Goal: Task Accomplishment & Management: Manage account settings

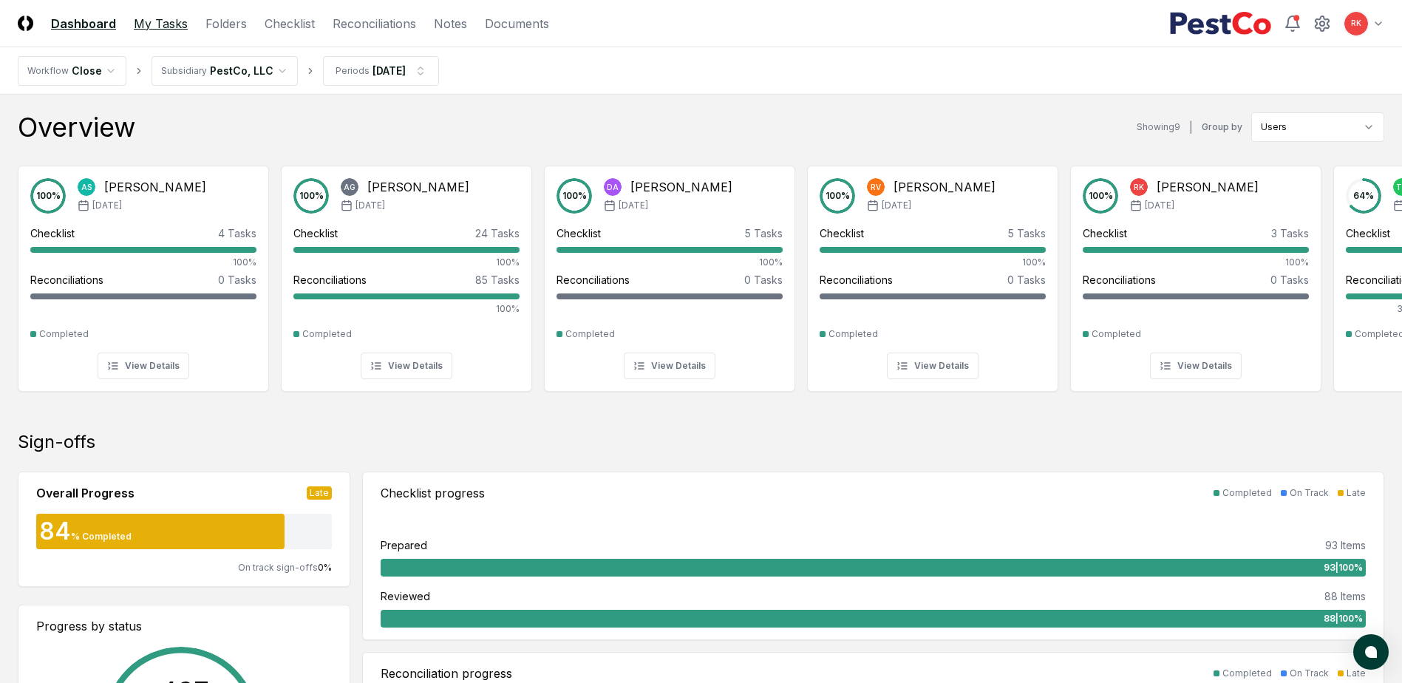
click at [173, 22] on link "My Tasks" at bounding box center [161, 24] width 54 height 18
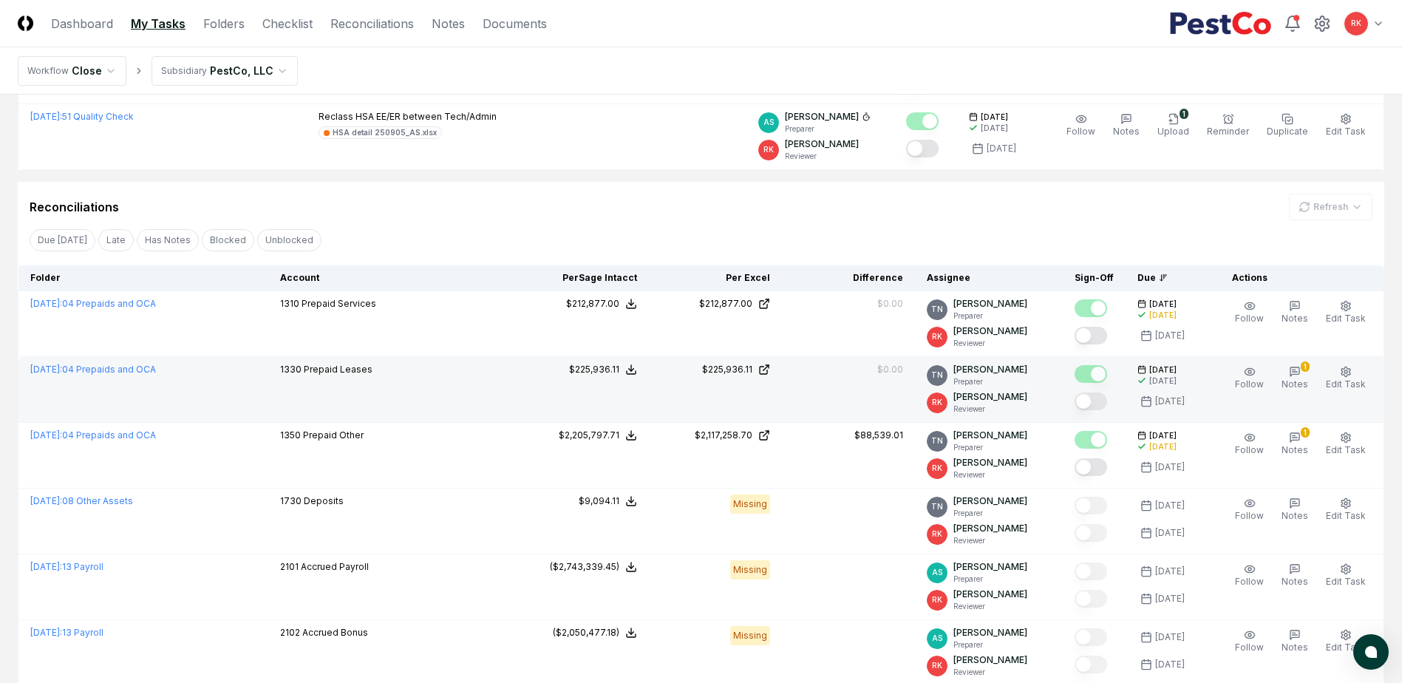
scroll to position [296, 0]
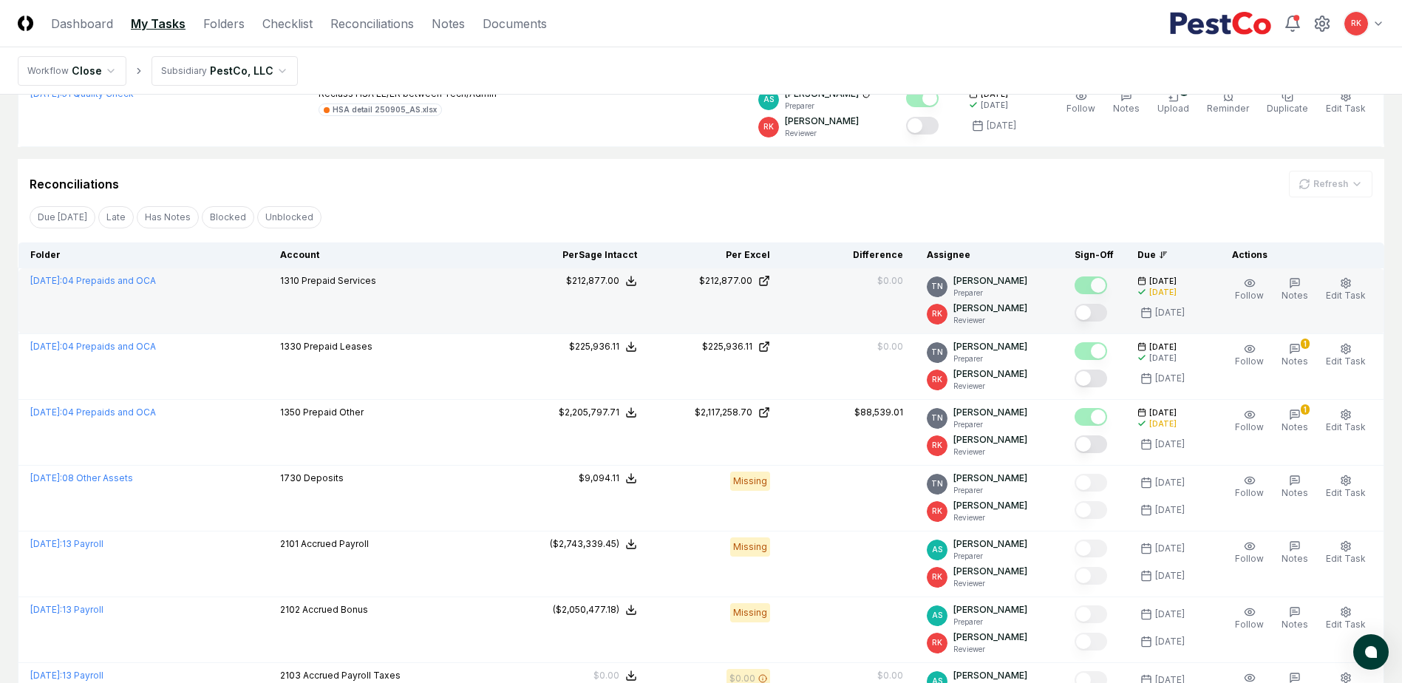
click at [1090, 316] on button "Mark complete" at bounding box center [1091, 313] width 33 height 18
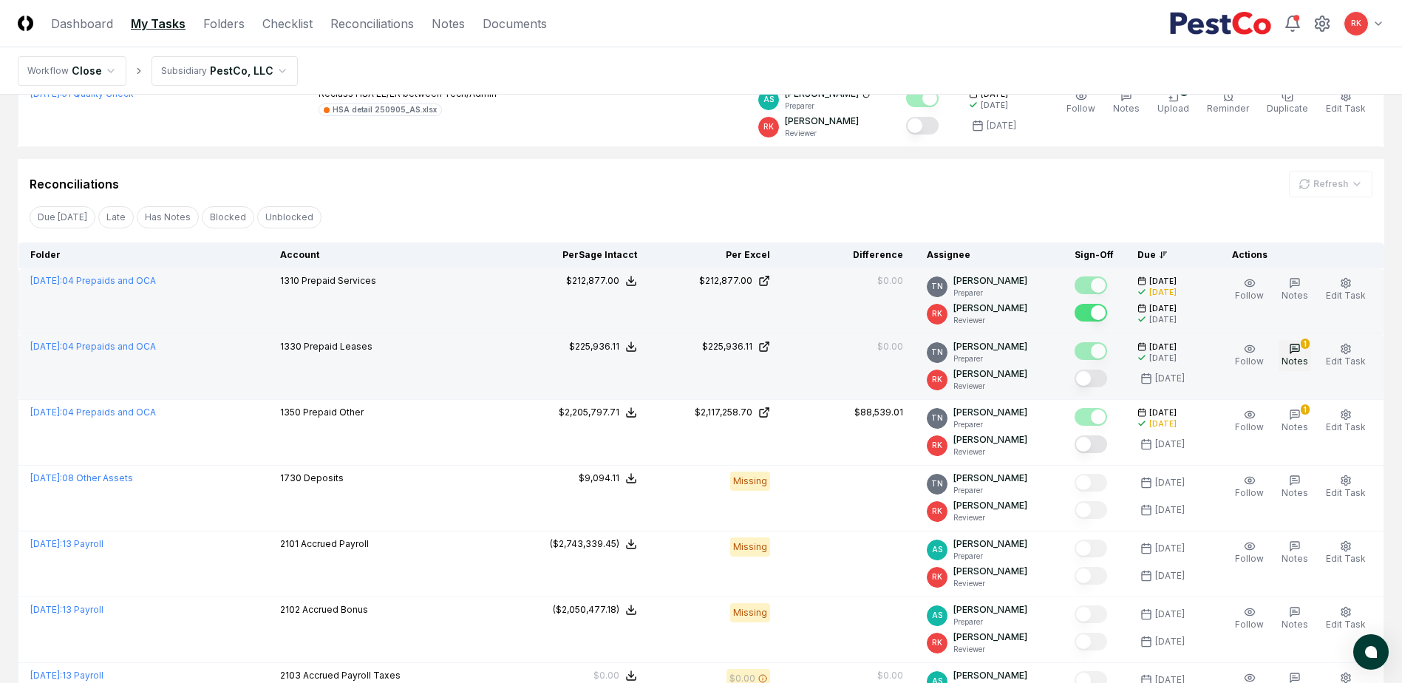
click at [1293, 353] on icon "button" at bounding box center [1294, 348] width 9 height 9
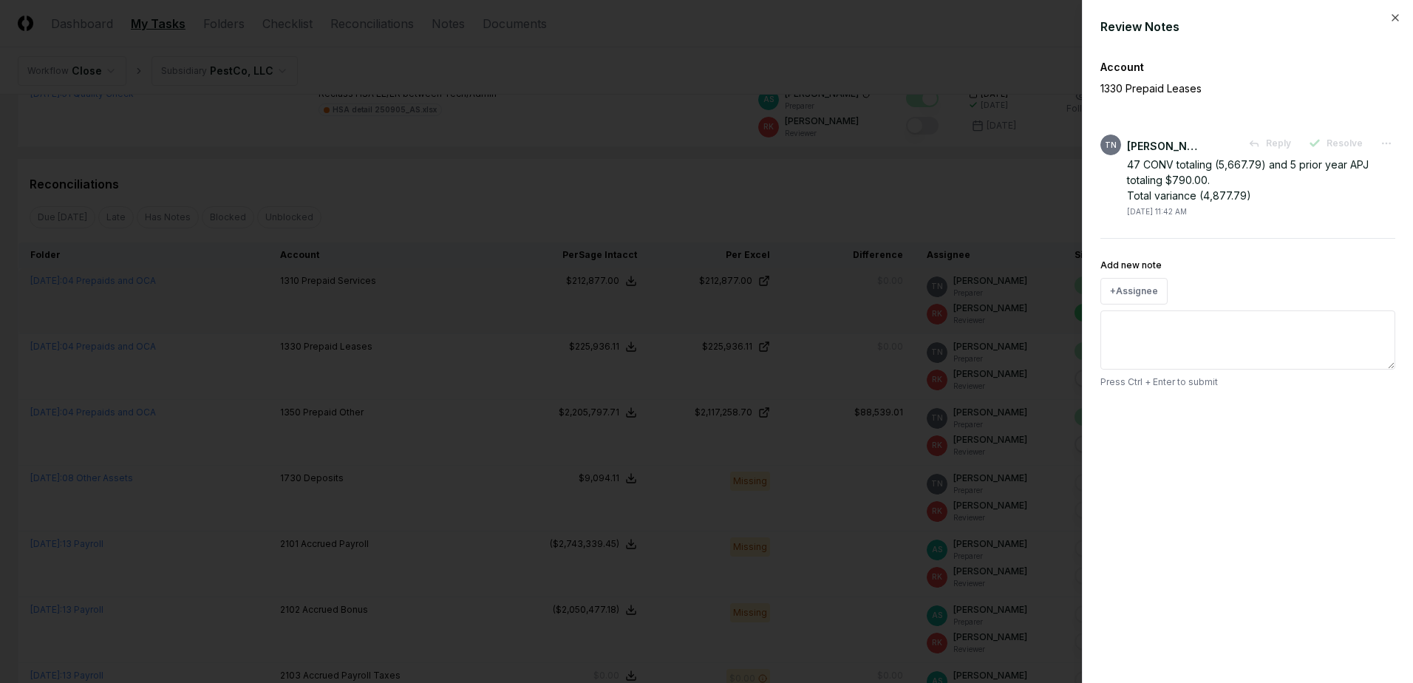
click at [839, 337] on div at bounding box center [706, 341] width 1413 height 683
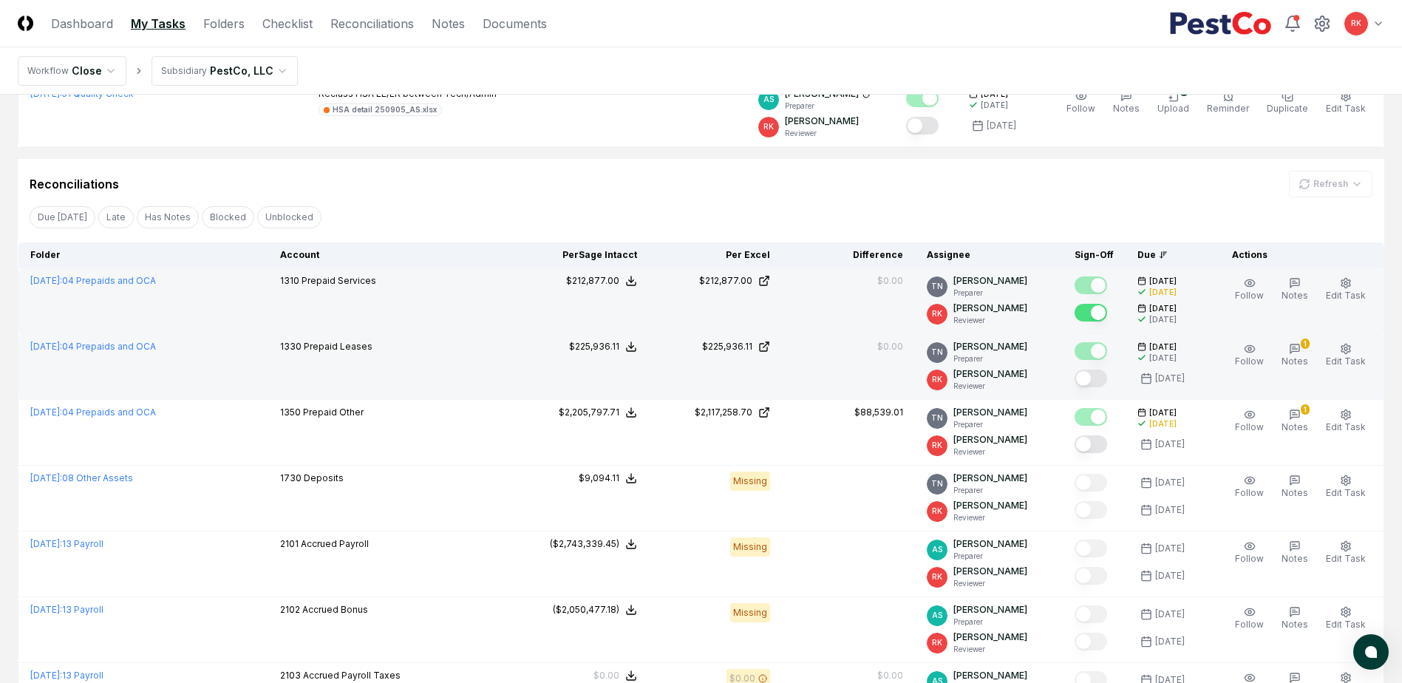
click at [1094, 375] on button "Mark complete" at bounding box center [1091, 379] width 33 height 18
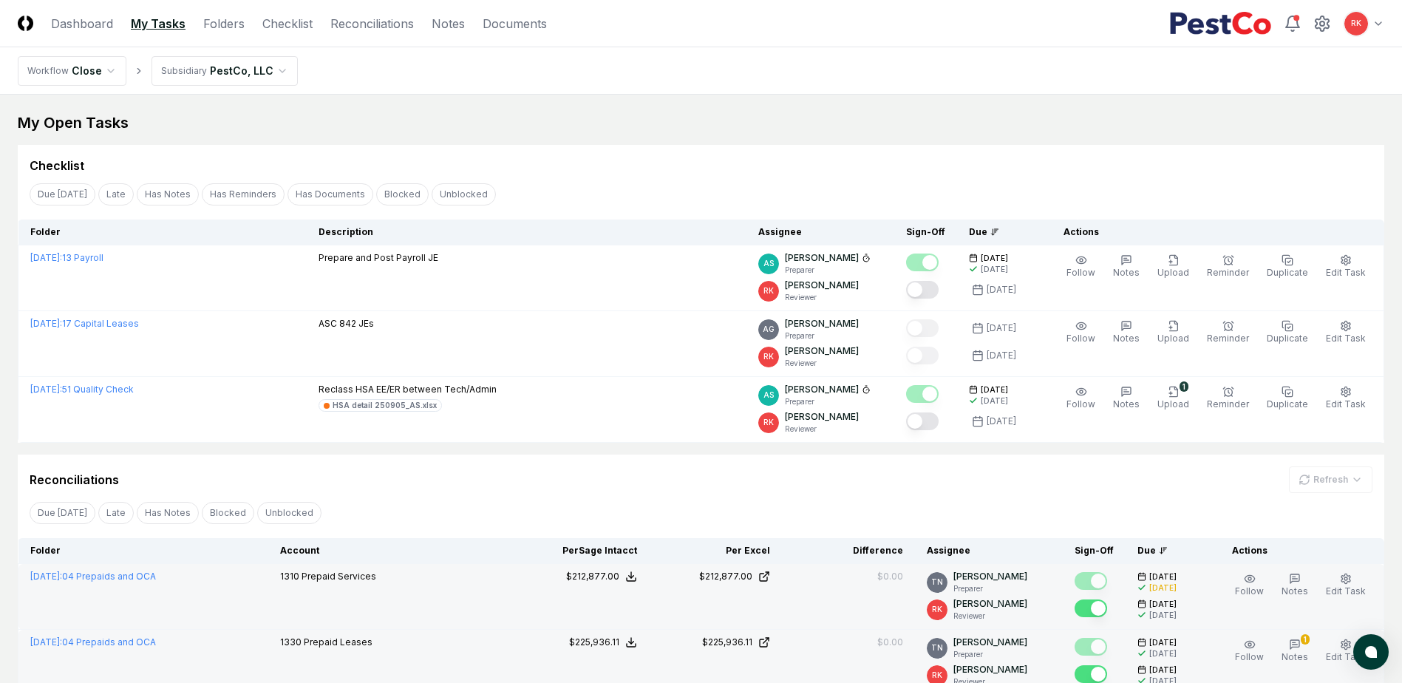
click at [84, 13] on header "CloseCore Dashboard My Tasks Folders Checklist Reconciliations Notes Documents …" at bounding box center [701, 23] width 1402 height 47
click at [89, 26] on link "Dashboard" at bounding box center [82, 24] width 62 height 18
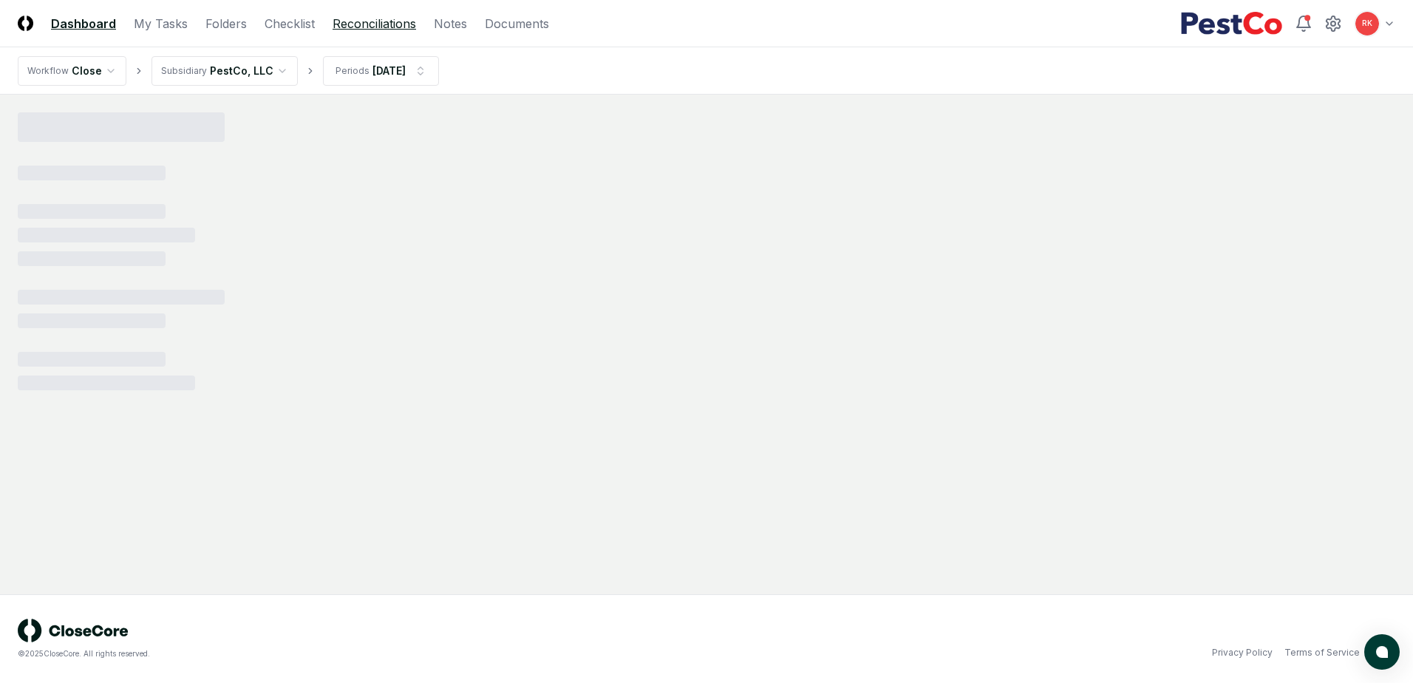
click at [374, 28] on link "Reconciliations" at bounding box center [375, 24] width 84 height 18
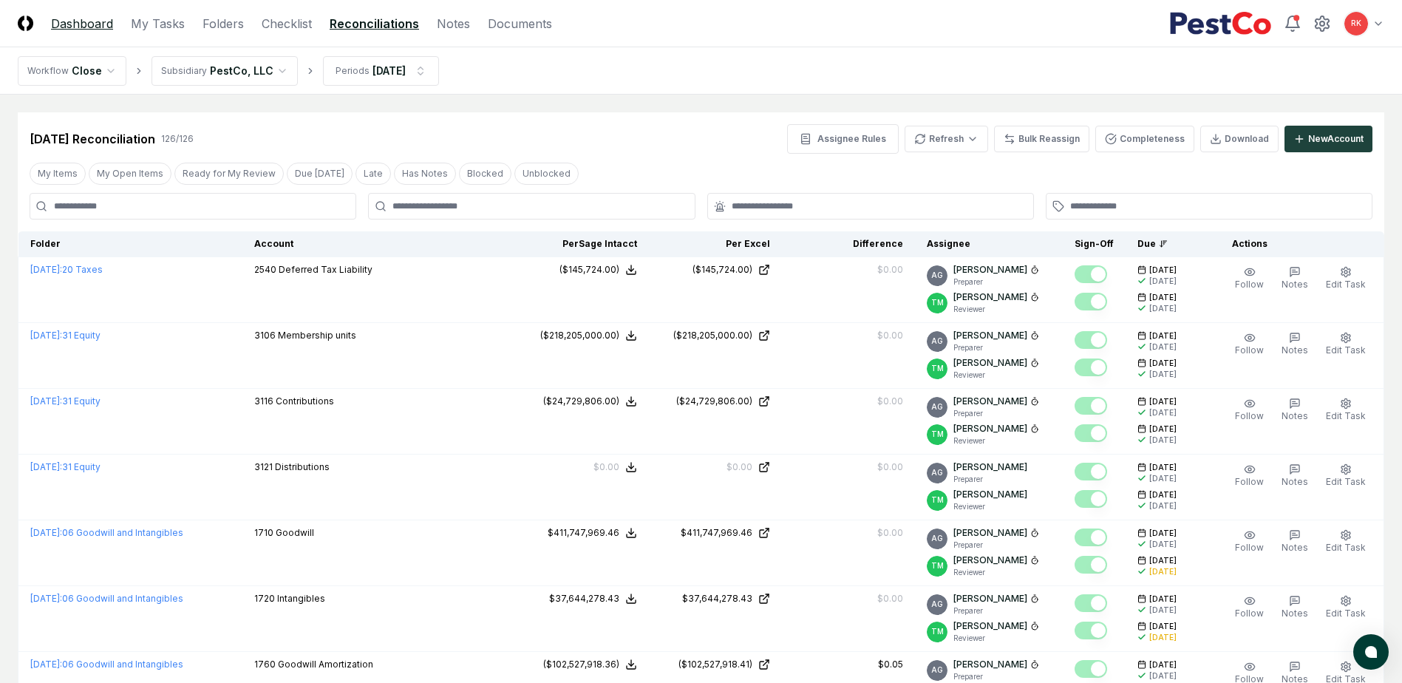
click at [84, 29] on link "Dashboard" at bounding box center [82, 24] width 62 height 18
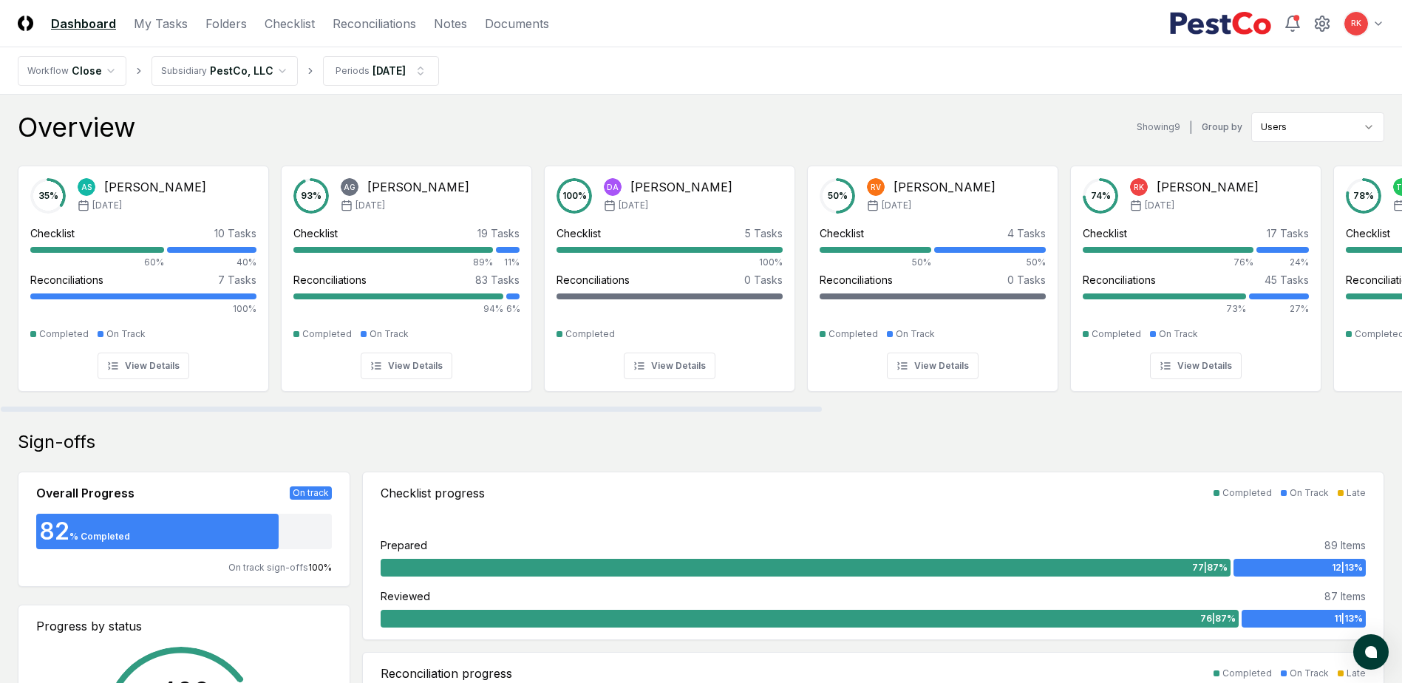
click at [381, 437] on div "Sign-offs" at bounding box center [701, 442] width 1366 height 24
